Goal: Obtain resource: Download file/media

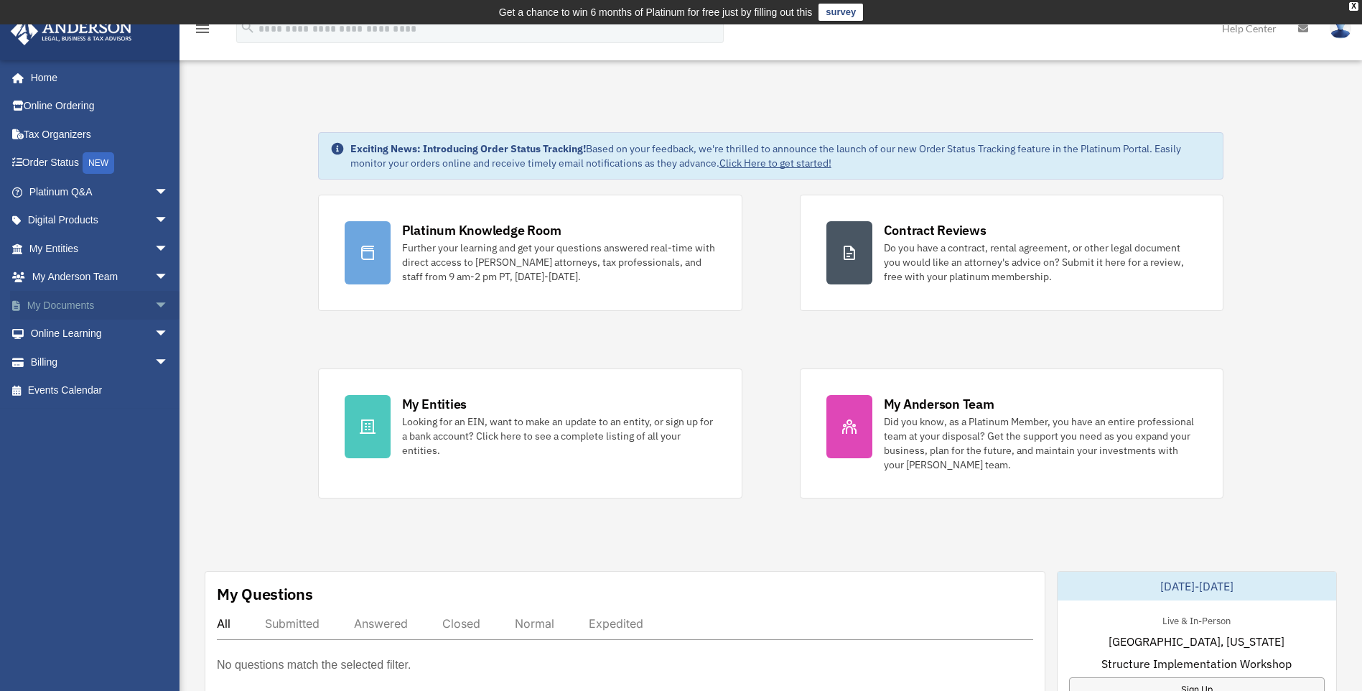
click at [93, 305] on link "My Documents arrow_drop_down" at bounding box center [100, 305] width 180 height 29
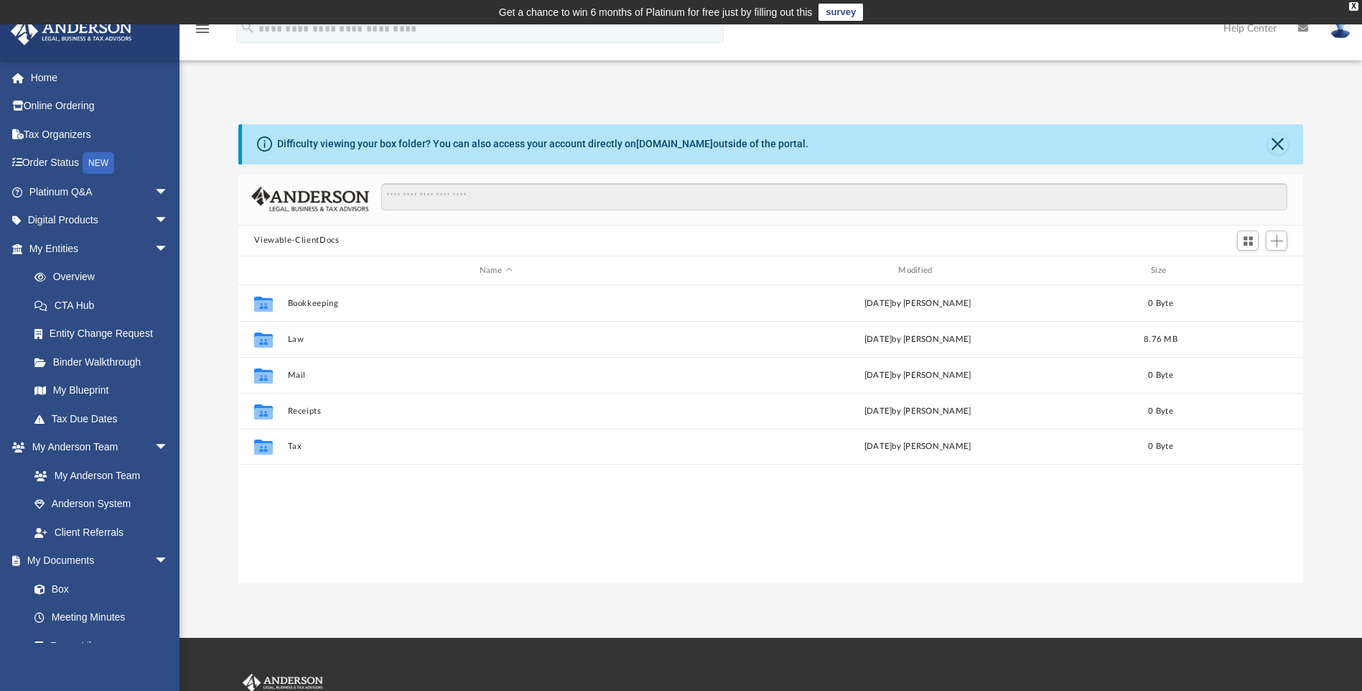
scroll to position [11, 11]
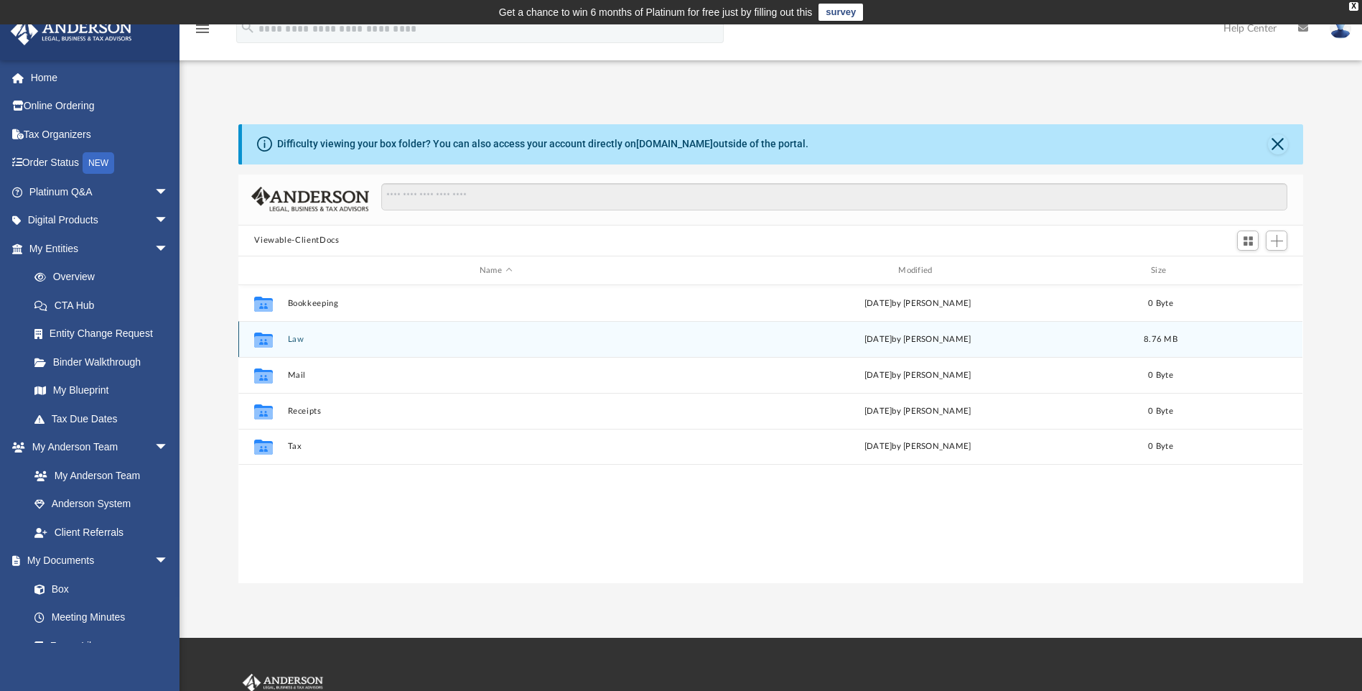
click at [294, 341] on button "Law" at bounding box center [496, 339] width 416 height 9
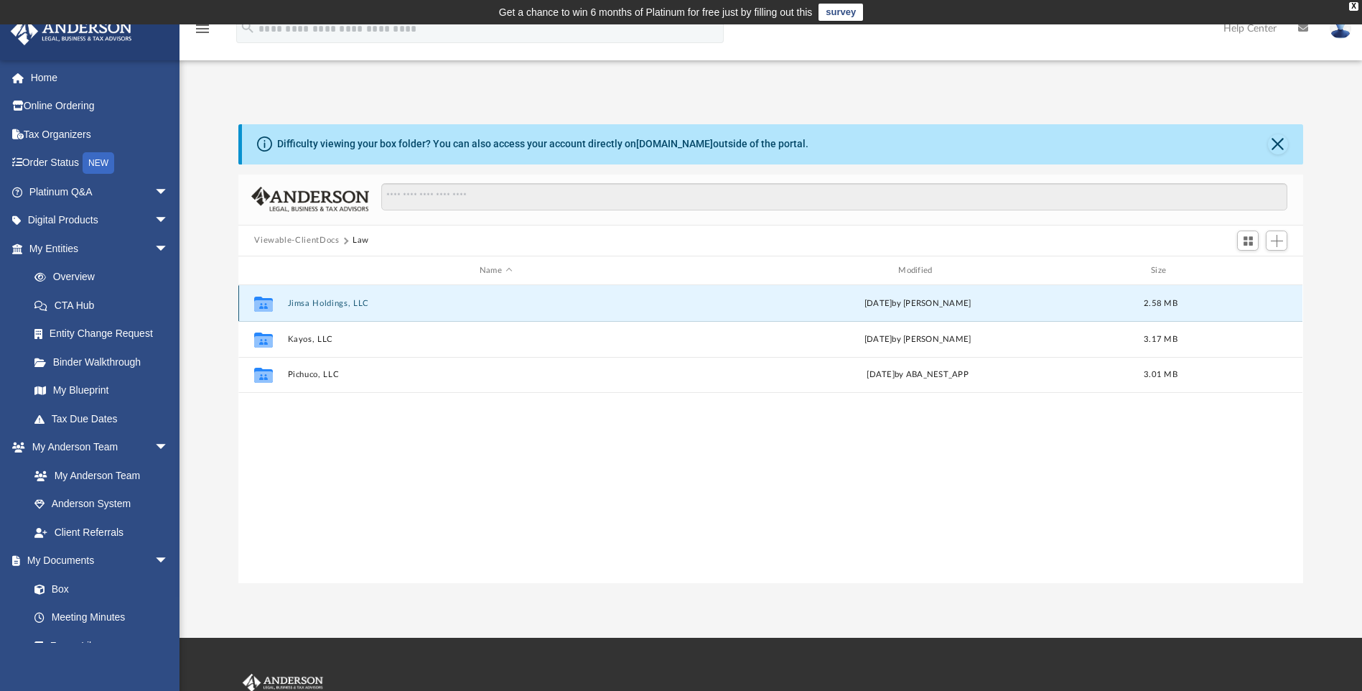
click at [336, 299] on button "Jimsa Holdings, LLC" at bounding box center [496, 303] width 416 height 9
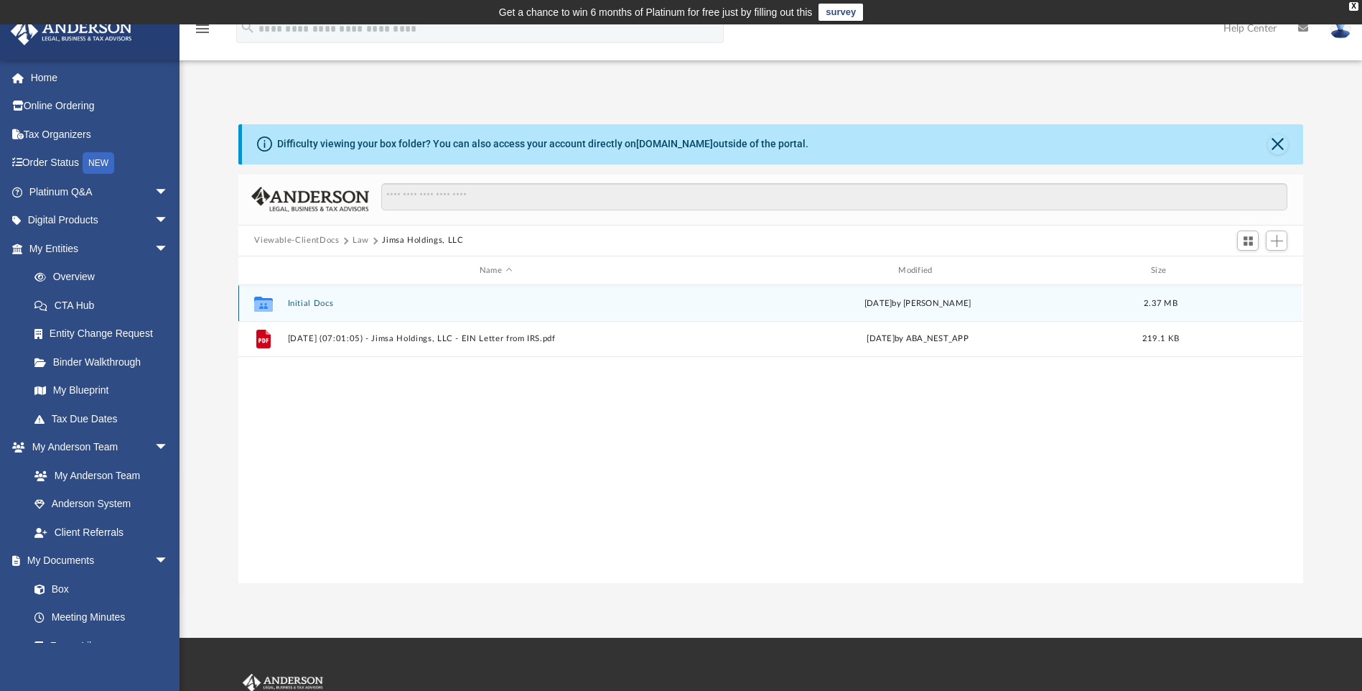
click at [320, 299] on button "Initial Docs" at bounding box center [496, 303] width 416 height 9
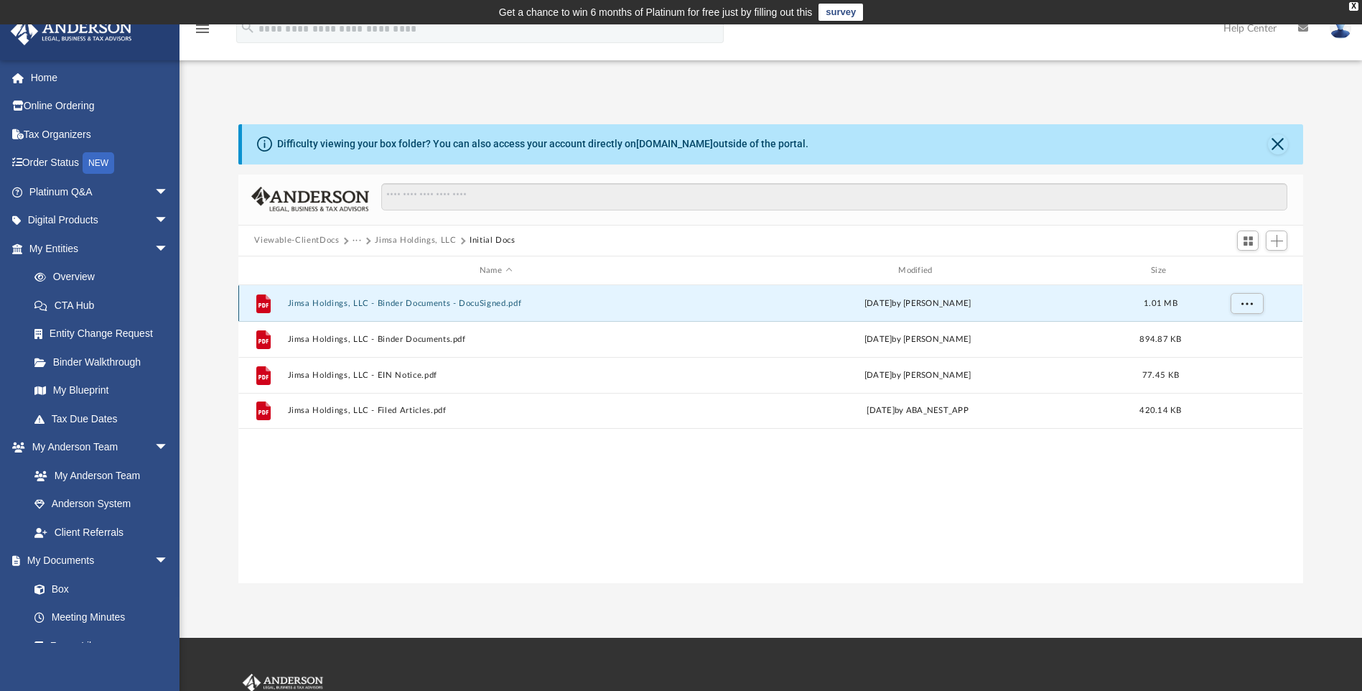
click at [423, 305] on button "Jimsa Holdings, LLC - Binder Documents - DocuSigned.pdf" at bounding box center [496, 303] width 416 height 9
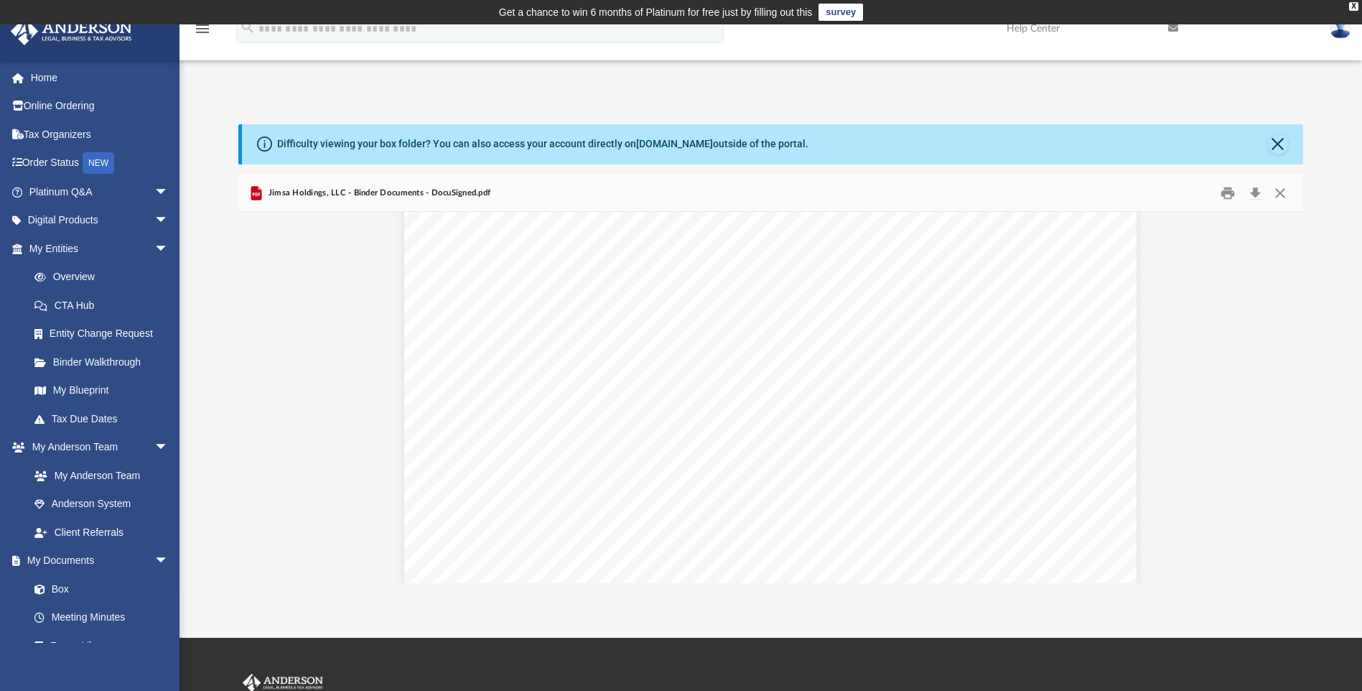
scroll to position [11346, 0]
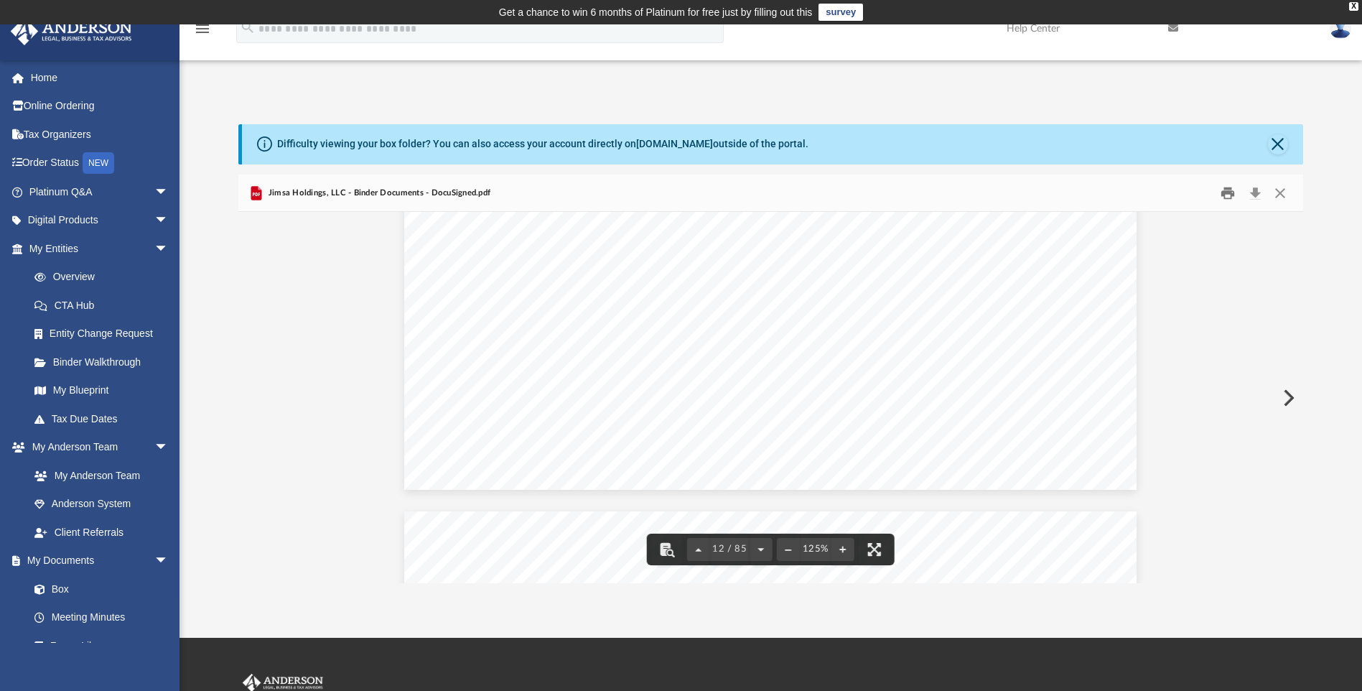
click at [1230, 195] on button "Print" at bounding box center [1228, 193] width 29 height 22
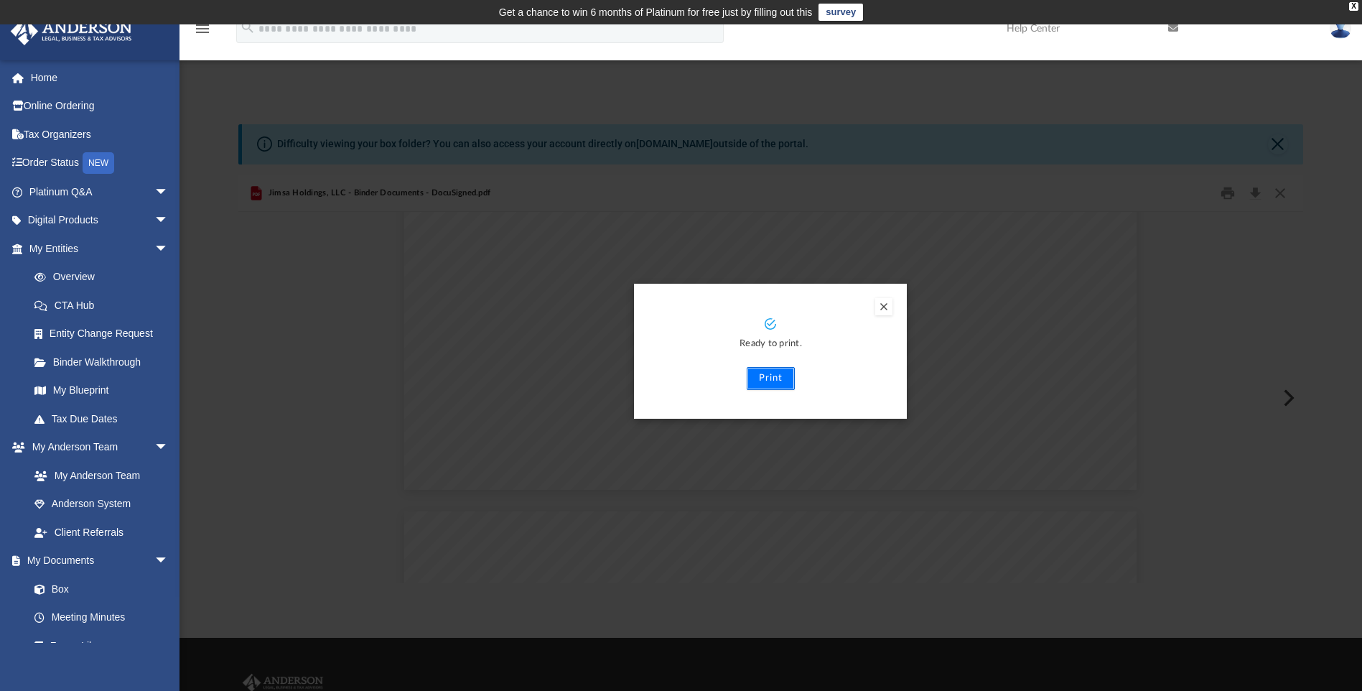
click at [771, 376] on button "Print" at bounding box center [771, 378] width 48 height 23
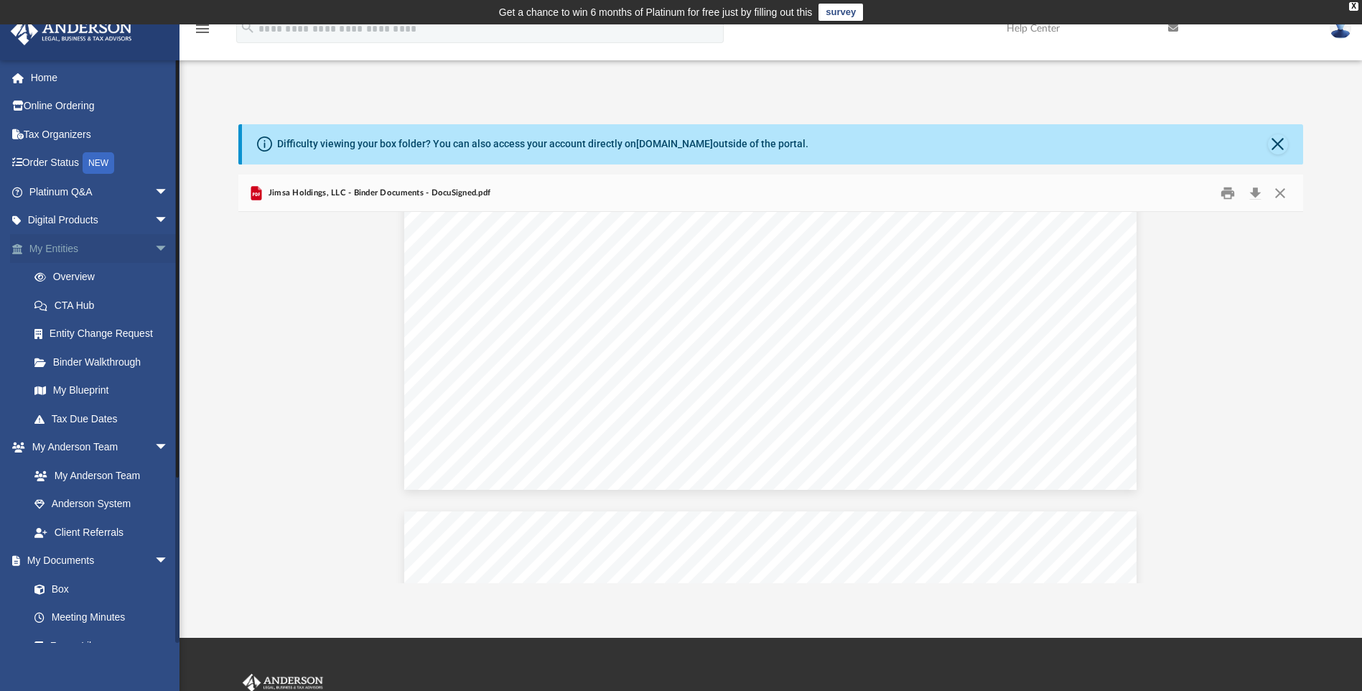
click at [154, 249] on span "arrow_drop_down" at bounding box center [168, 248] width 29 height 29
click at [154, 277] on span "arrow_drop_down" at bounding box center [168, 277] width 29 height 29
click at [154, 302] on span "arrow_drop_down" at bounding box center [168, 305] width 29 height 29
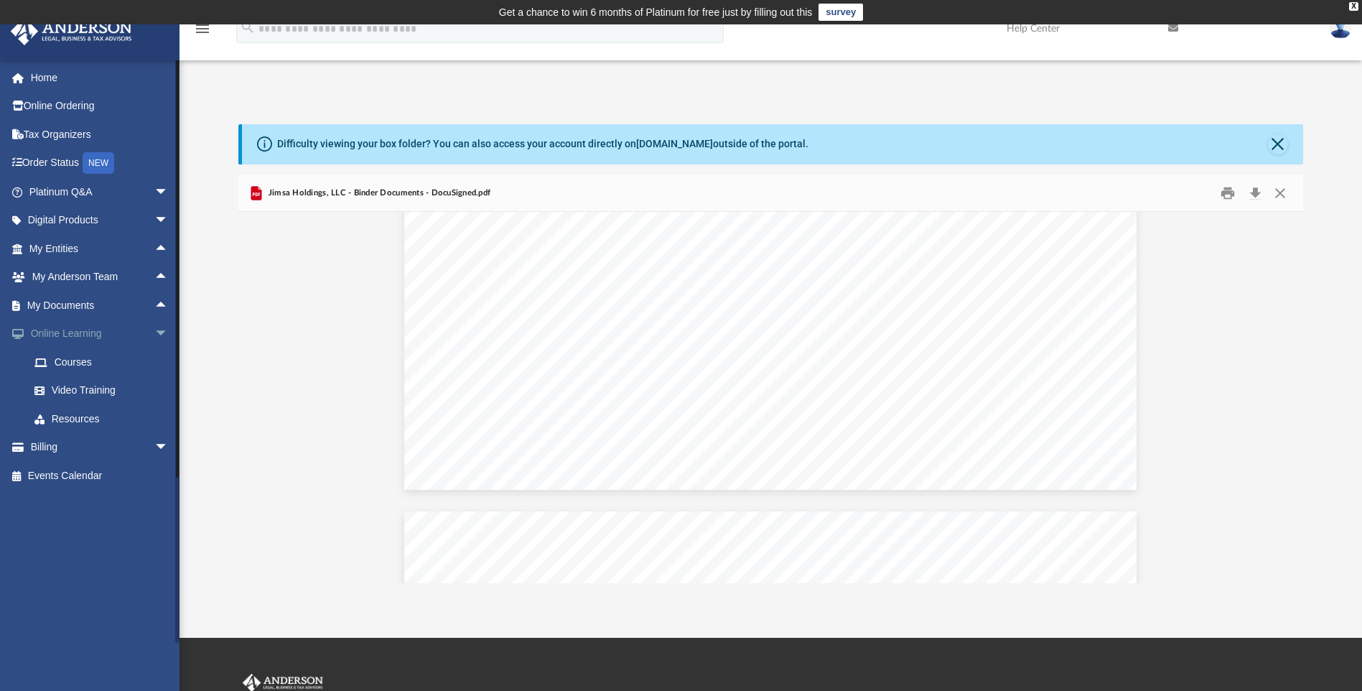
click at [154, 330] on span "arrow_drop_down" at bounding box center [168, 334] width 29 height 29
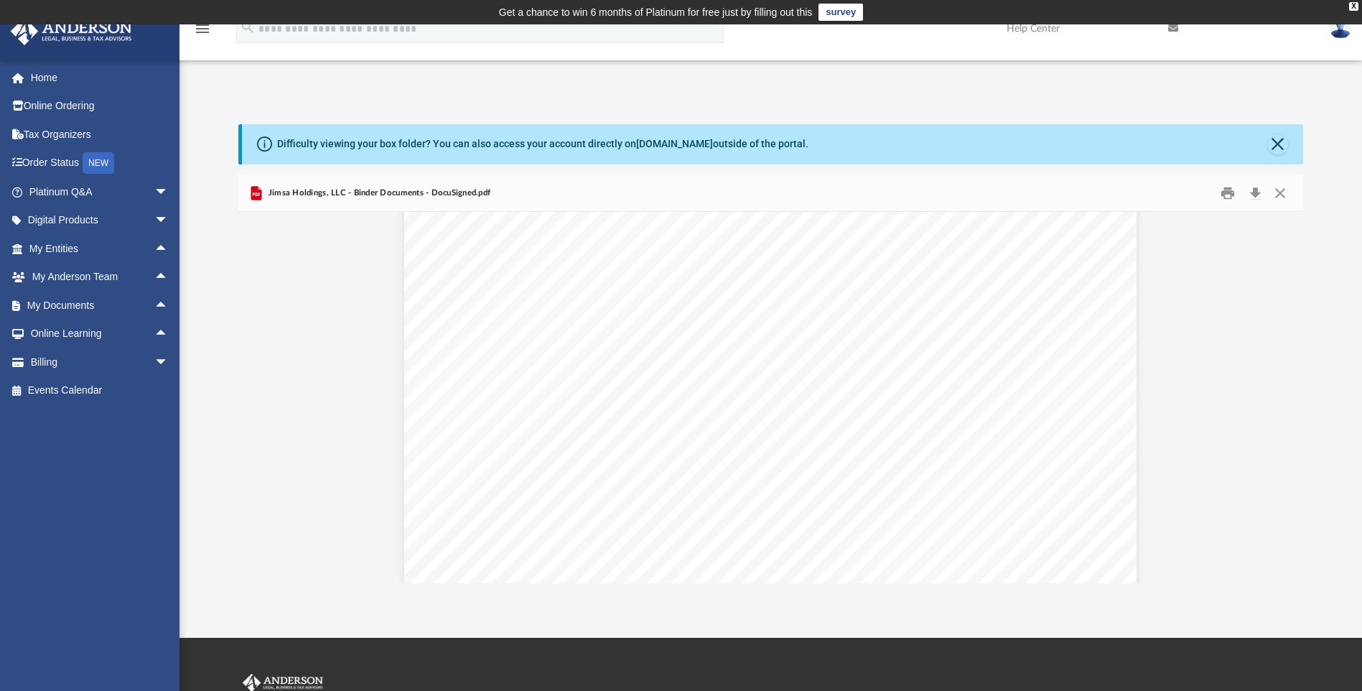
scroll to position [4909, 0]
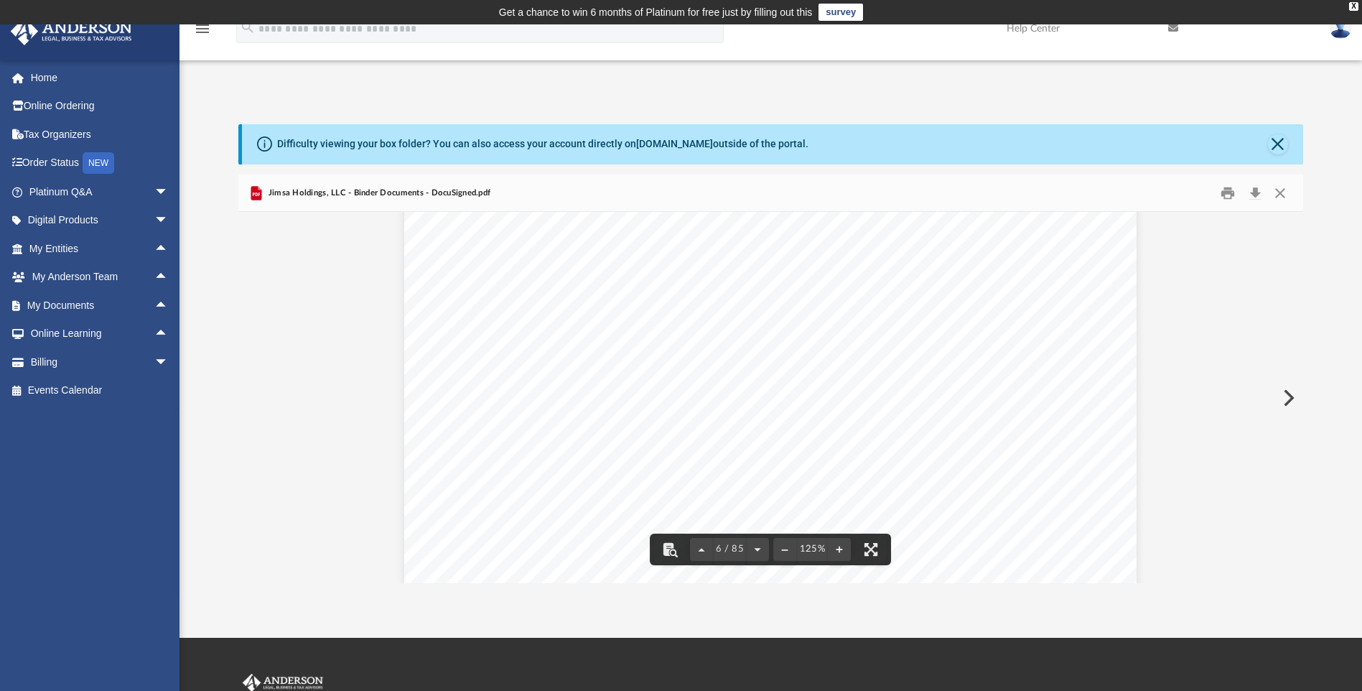
click at [818, 326] on div "Jimsa Holdings, LLC Operating Agreement Docusign Envelope ID: 03552CD6-C148-4C6…" at bounding box center [770, 636] width 733 height 948
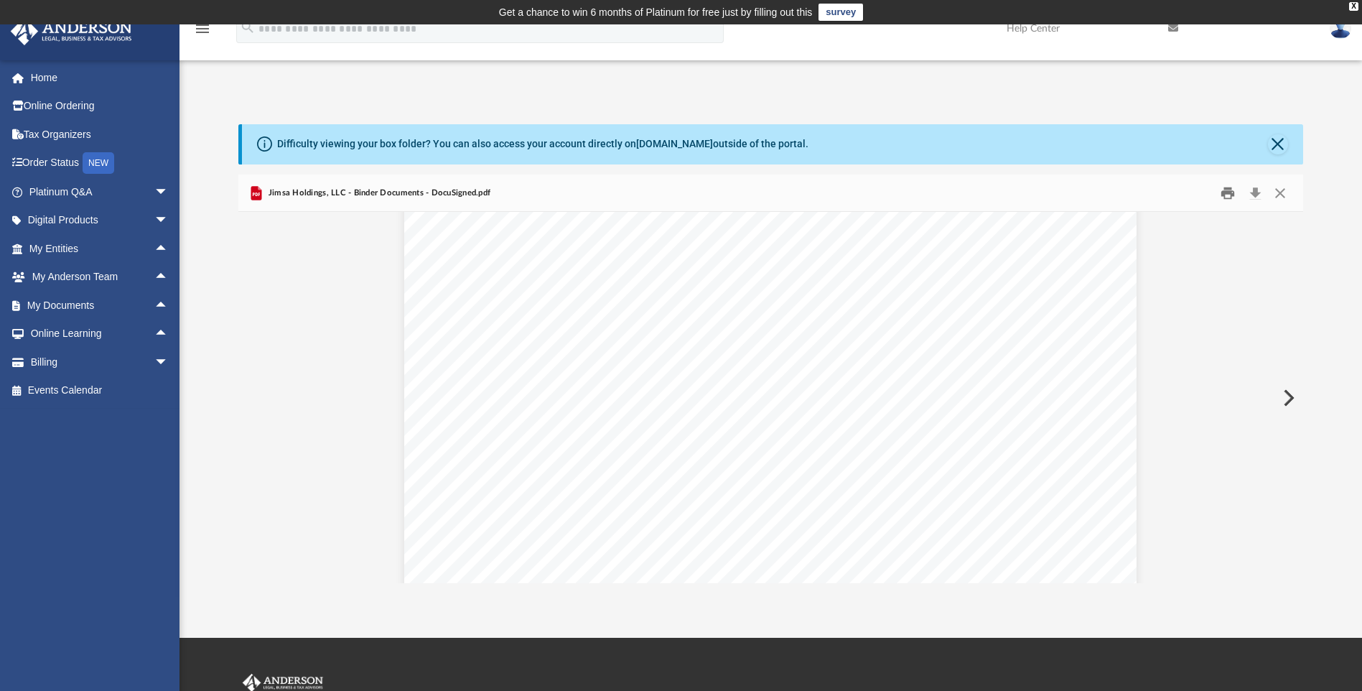
click at [1230, 196] on button "Print" at bounding box center [1228, 193] width 29 height 22
